Goal: Information Seeking & Learning: Find specific fact

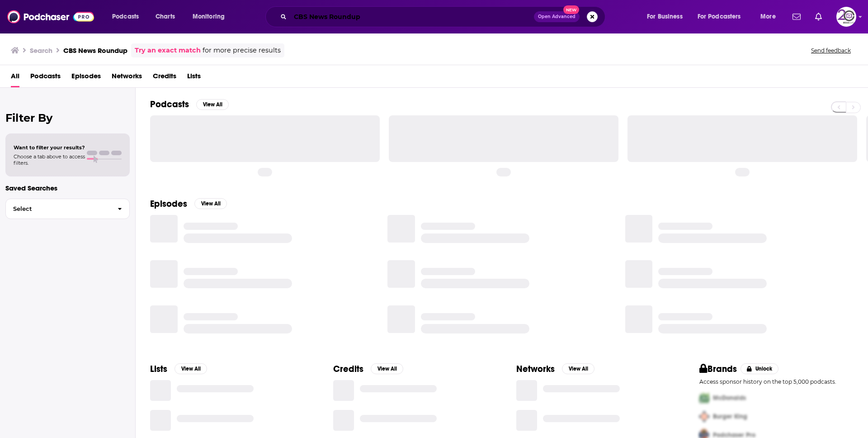
click at [314, 18] on input "CBS News Roundup" at bounding box center [412, 16] width 244 height 14
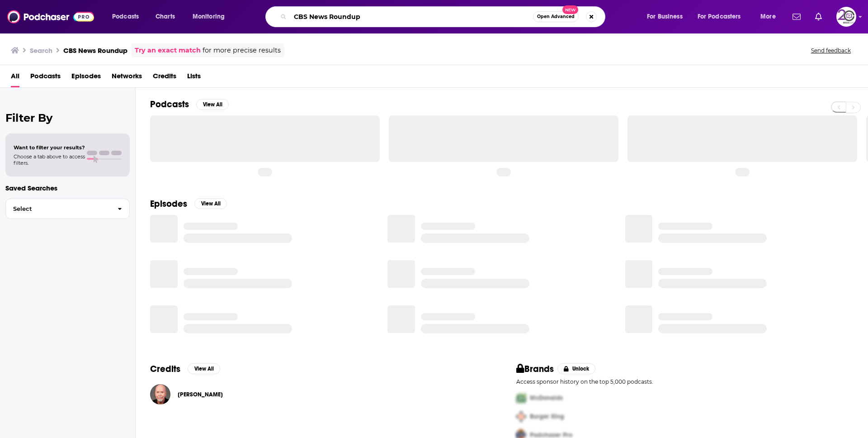
paste input "Impact Boom Podcast - Social Enterprise & Design"
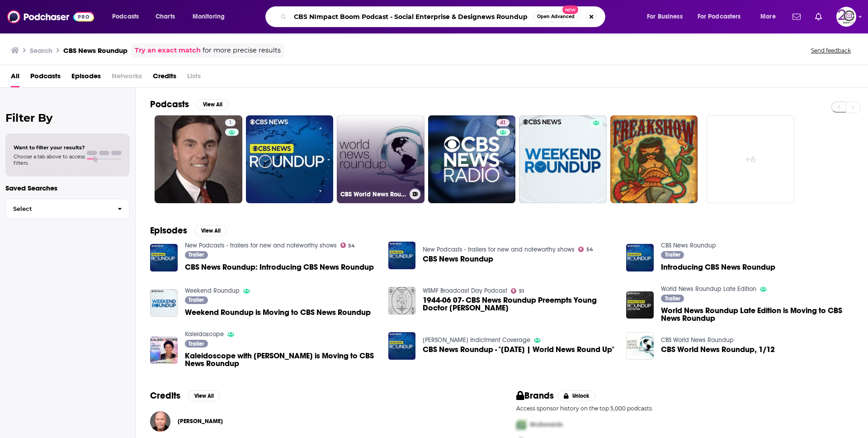
type input "CBS NImpact Boom Podcast - Social Enterprise & Designews Roundup"
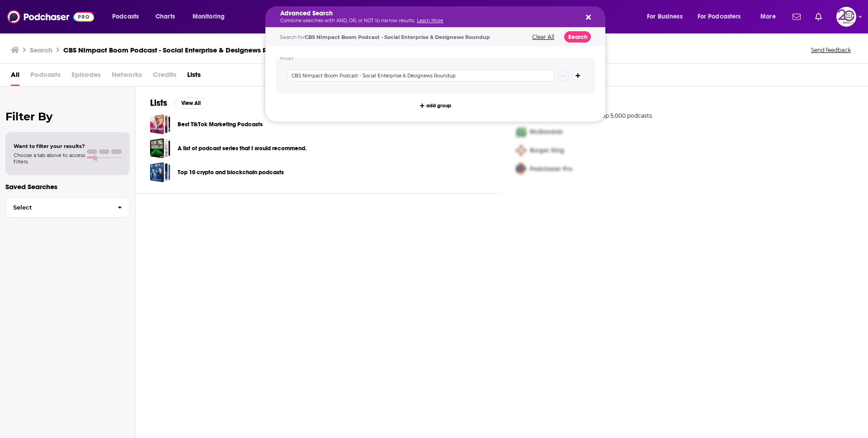
click at [351, 19] on p "Combine searches with AND, OR, or NOT to narrow results. Learn More" at bounding box center [428, 21] width 296 height 5
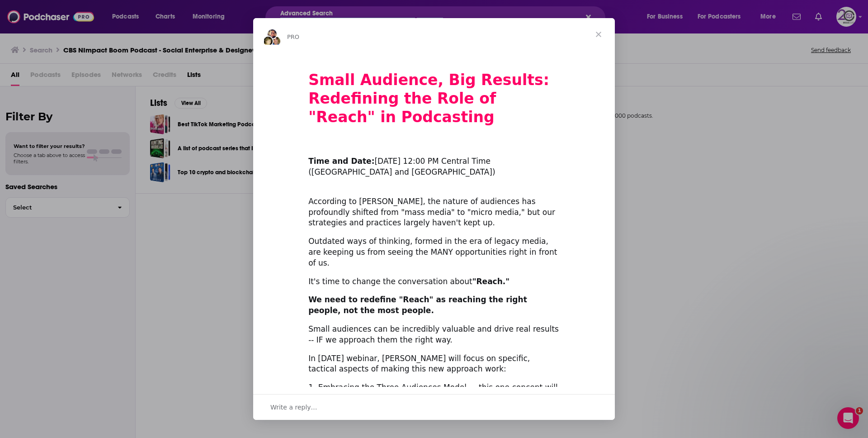
click at [603, 32] on span "Close" at bounding box center [599, 34] width 33 height 33
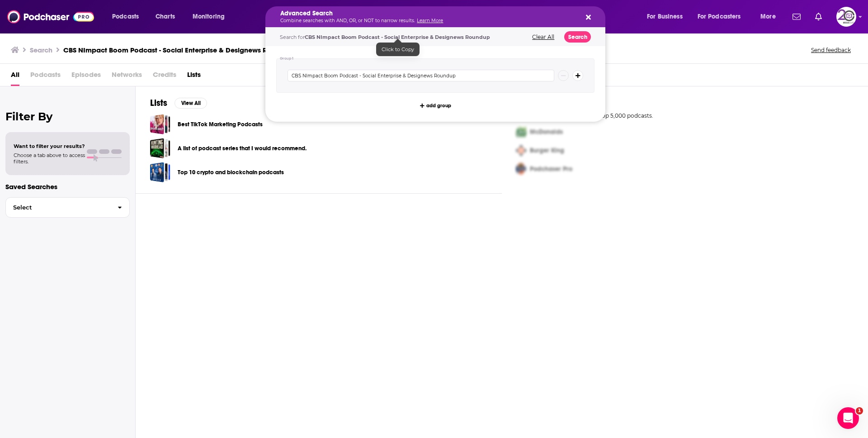
click at [376, 39] on span "CBS NImpact Boom Podcast - Social Enterprise & Designews Roundup" at bounding box center [397, 37] width 185 height 6
click at [342, 14] on h5 "Advanced Search" at bounding box center [428, 13] width 296 height 6
click at [47, 15] on img at bounding box center [50, 16] width 87 height 17
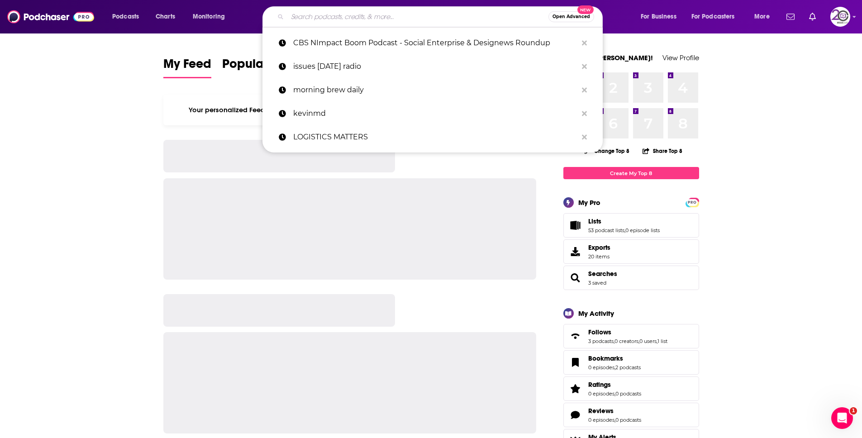
click at [315, 19] on input "Search podcasts, credits, & more..." at bounding box center [417, 16] width 261 height 14
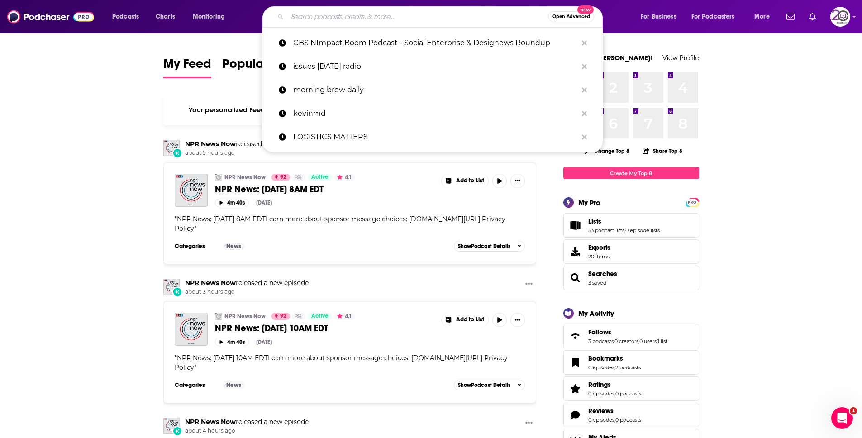
paste input "CBS NImpact Boom Podcast - Social Enterprise & Designews Roundup"
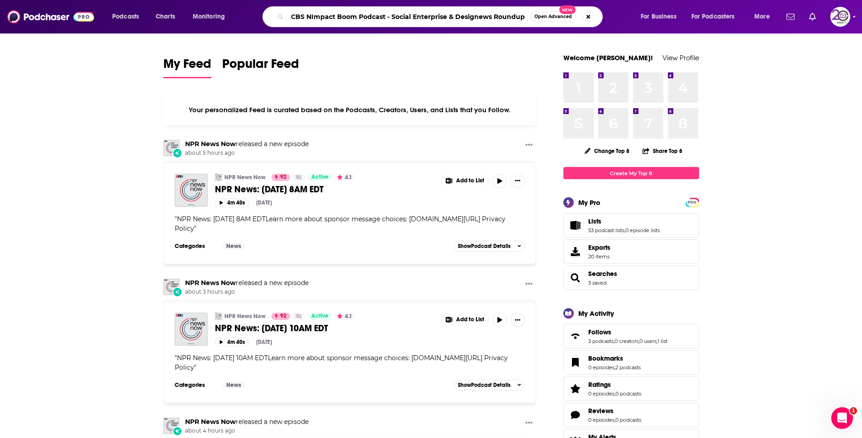
type input "CBS NImpact Boom Podcast - Social Enterprise & Designews Roundup"
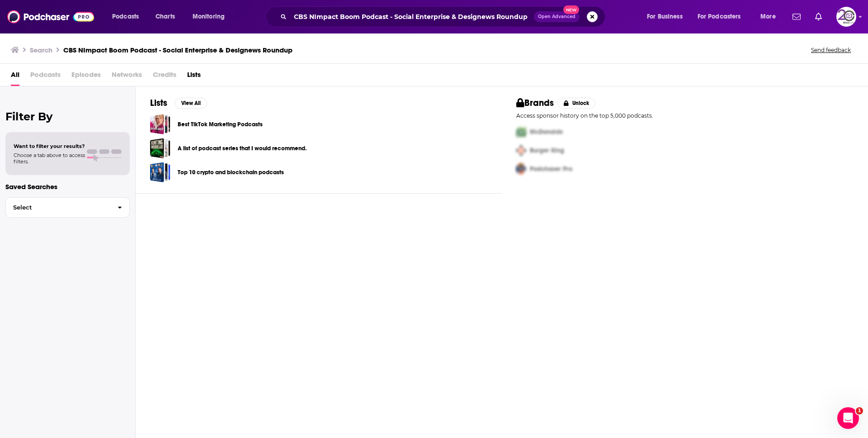
click at [320, 8] on div "CBS NImpact Boom Podcast - Social Enterprise & Designews Roundup Open Advanced …" at bounding box center [436, 16] width 340 height 21
click at [321, 8] on div "CBS NImpact Boom Podcast - Social Enterprise & Designews Roundup Open Advanced …" at bounding box center [436, 16] width 340 height 21
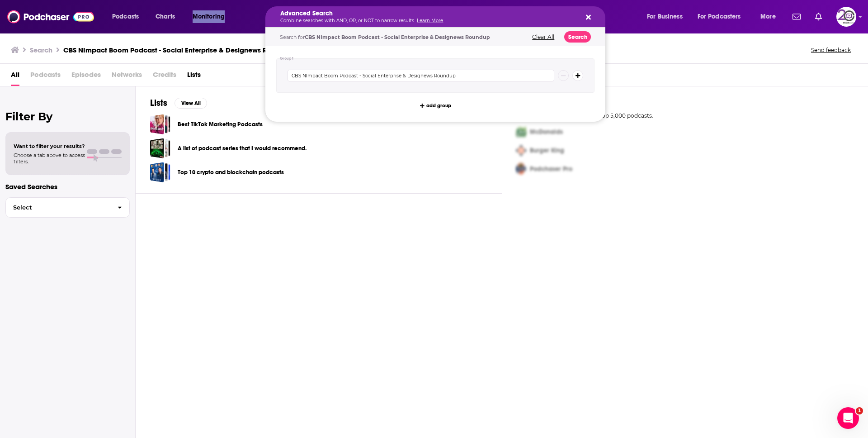
click at [347, 16] on h5 "Advanced Search" at bounding box center [428, 13] width 296 height 6
click at [53, 20] on img at bounding box center [50, 16] width 87 height 17
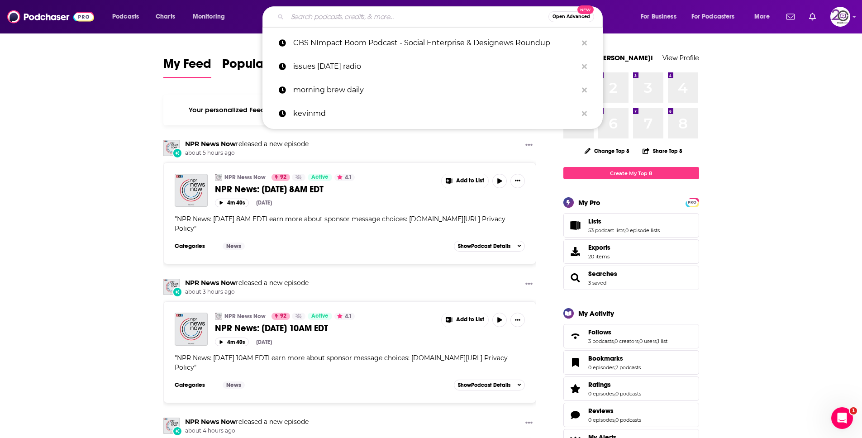
click at [354, 12] on input "Search podcasts, credits, & more..." at bounding box center [417, 16] width 261 height 14
paste input "Impact Boom Podcast - Social Enterprise & Design"
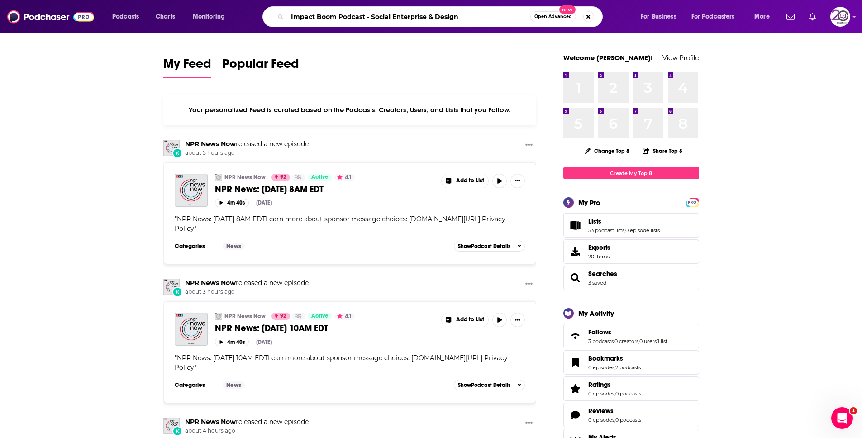
type input "Impact Boom Podcast - Social Enterprise & Design"
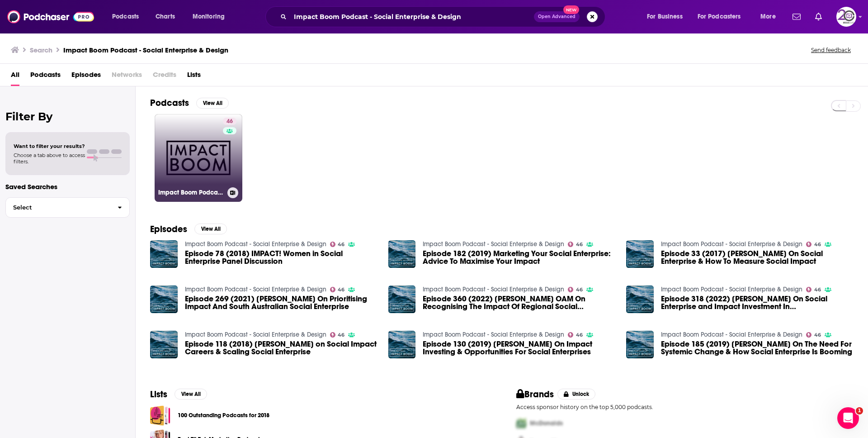
click at [181, 166] on link "46 Impact Boom Podcast - Social Enterprise & Design" at bounding box center [199, 158] width 88 height 88
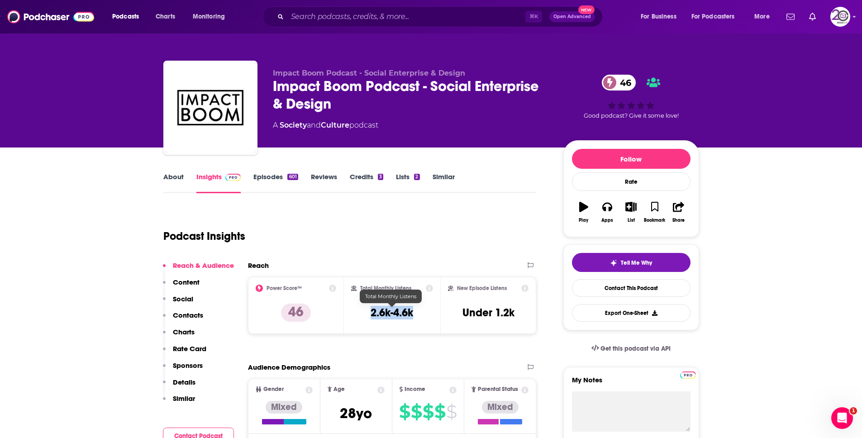
drag, startPoint x: 419, startPoint y: 316, endPoint x: 378, endPoint y: 310, distance: 41.6
click at [370, 314] on div "Total Monthly Listens 2.6k-4.6k" at bounding box center [392, 306] width 82 height 42
copy h3 "2.6k-4.6k"
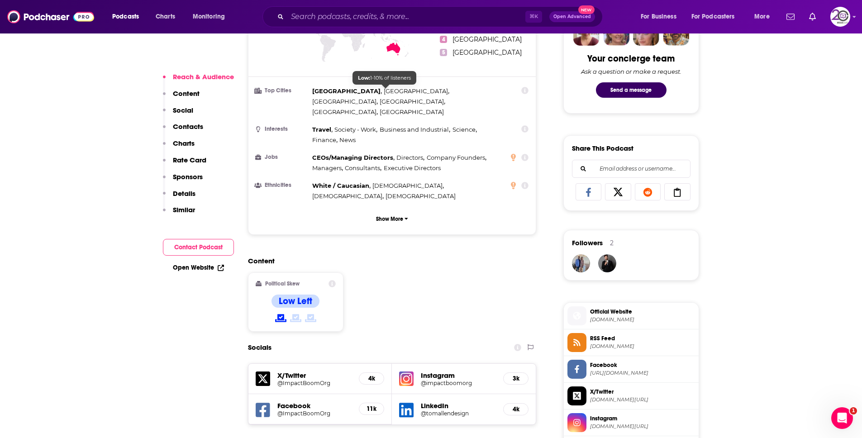
scroll to position [687, 0]
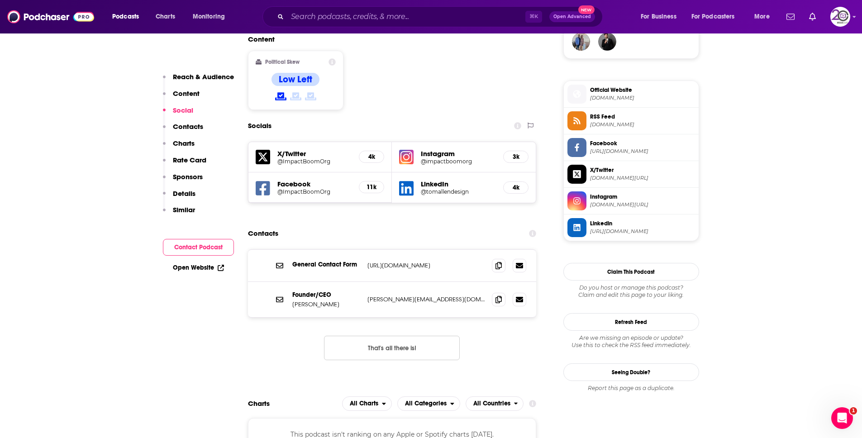
click at [437, 149] on h5 "Instagram" at bounding box center [458, 153] width 75 height 9
click at [512, 153] on h5 "3k" at bounding box center [516, 157] width 10 height 8
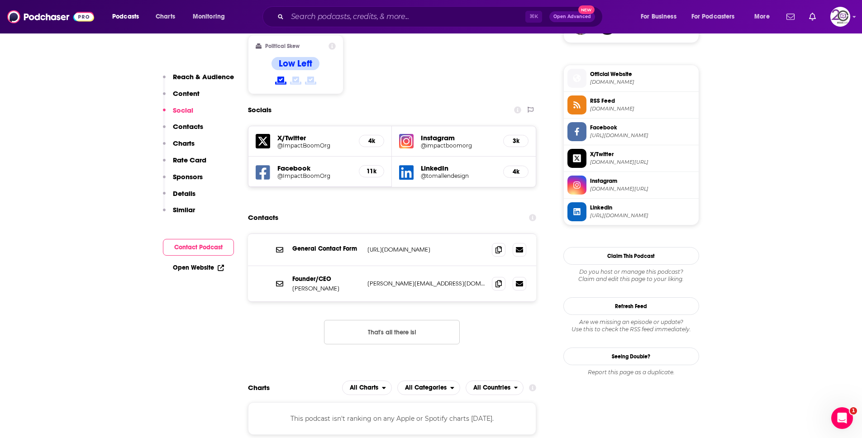
click at [412, 320] on button "That's all there is!" at bounding box center [392, 332] width 136 height 24
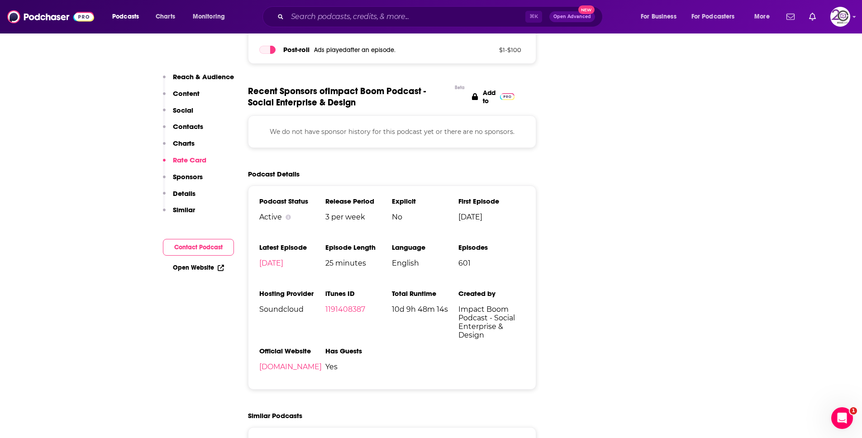
scroll to position [1234, 0]
